Goal: Complete application form: Complete application form

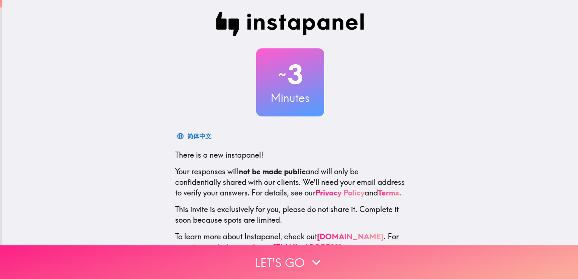
click at [271, 259] on button "Let's go" at bounding box center [289, 263] width 578 height 34
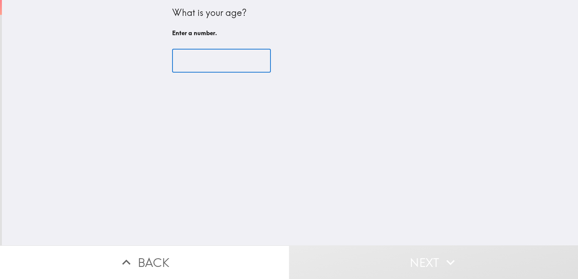
click at [204, 61] on input "number" at bounding box center [221, 60] width 99 height 23
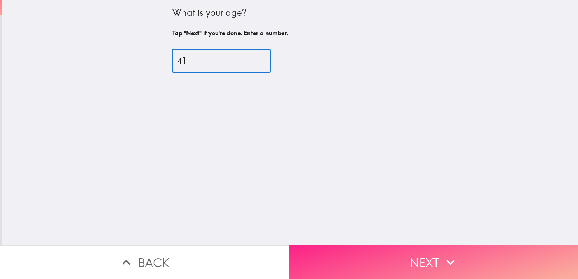
type input "41"
drag, startPoint x: 352, startPoint y: 247, endPoint x: 327, endPoint y: 250, distance: 24.8
click at [327, 250] on button "Next" at bounding box center [433, 263] width 289 height 34
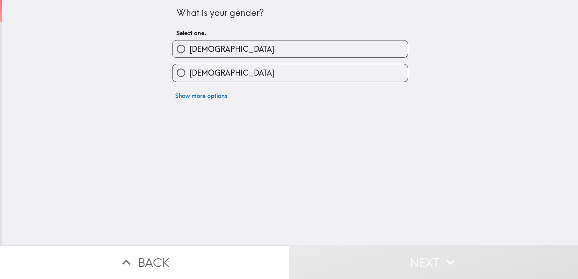
click at [309, 68] on label "[DEMOGRAPHIC_DATA]" at bounding box center [290, 72] width 235 height 17
click at [190, 68] on input "[DEMOGRAPHIC_DATA]" at bounding box center [181, 72] width 17 height 17
radio input "true"
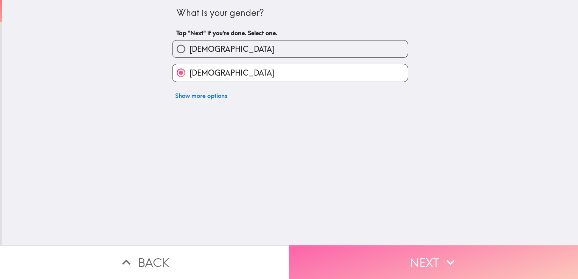
click at [377, 264] on button "Next" at bounding box center [433, 263] width 289 height 34
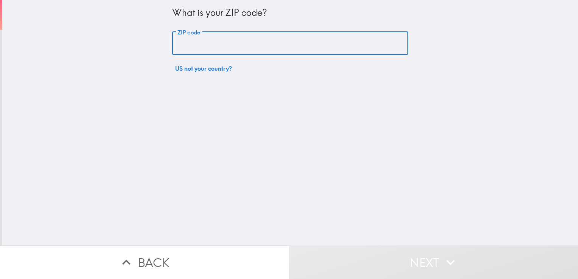
click at [270, 39] on input "ZIP code" at bounding box center [290, 43] width 236 height 23
type input "39213"
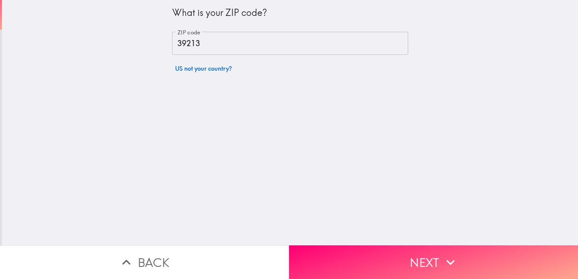
click at [344, 237] on div "What is your ZIP code? ZIP code 39213 ZIP code US not your country?" at bounding box center [290, 123] width 576 height 246
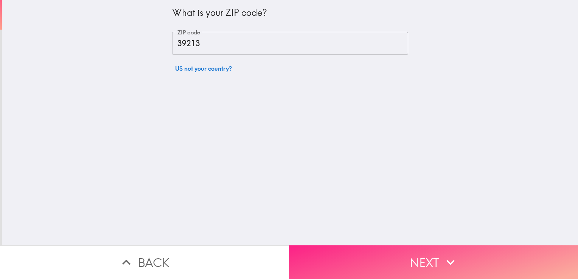
drag, startPoint x: 349, startPoint y: 254, endPoint x: 324, endPoint y: 259, distance: 25.8
click at [324, 259] on button "Next" at bounding box center [433, 263] width 289 height 34
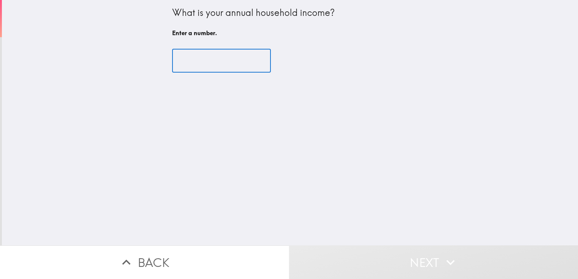
click at [191, 72] on input "number" at bounding box center [221, 60] width 99 height 23
click at [189, 59] on input "number" at bounding box center [221, 60] width 99 height 23
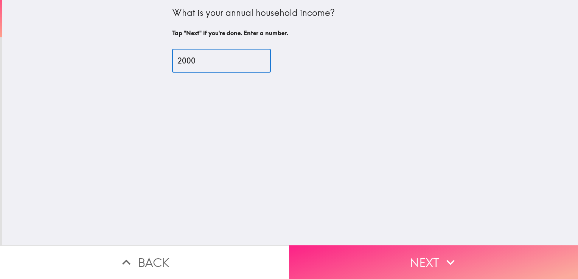
type input "2000"
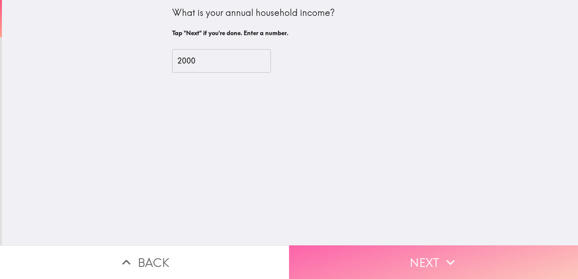
click at [347, 246] on button "Next" at bounding box center [433, 263] width 289 height 34
